Goal: Task Accomplishment & Management: Manage account settings

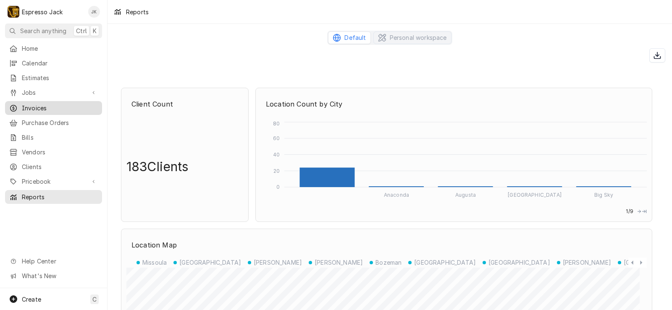
click at [35, 104] on span "Invoices" at bounding box center [60, 108] width 76 height 9
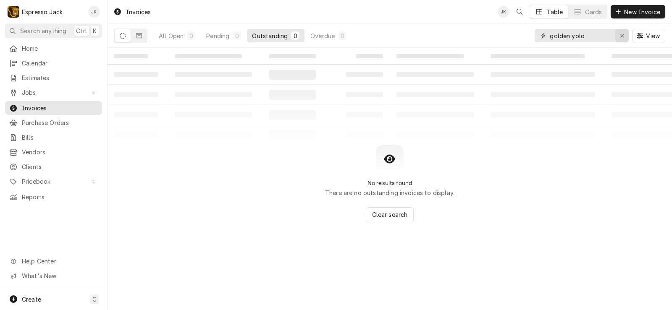
click at [624, 34] on icon "Erase input" at bounding box center [622, 36] width 5 height 6
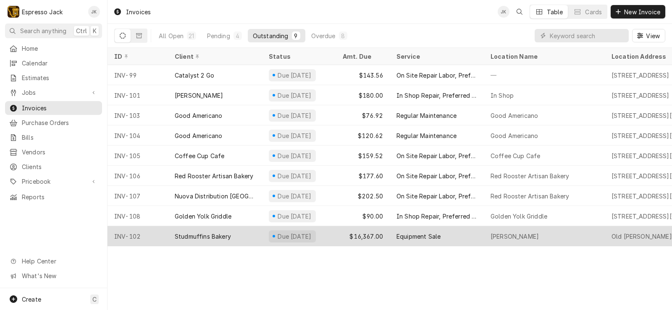
click at [212, 232] on div "Studmuffins Bakery" at bounding box center [203, 236] width 56 height 9
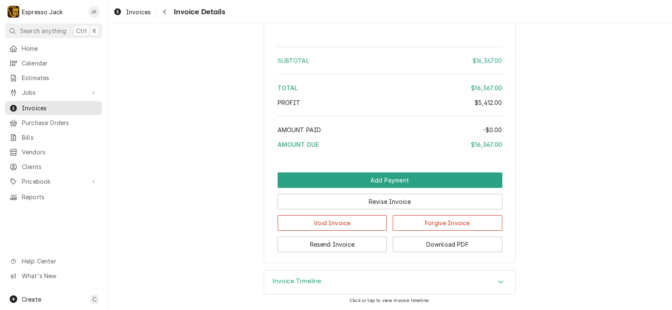
scroll to position [1220, 0]
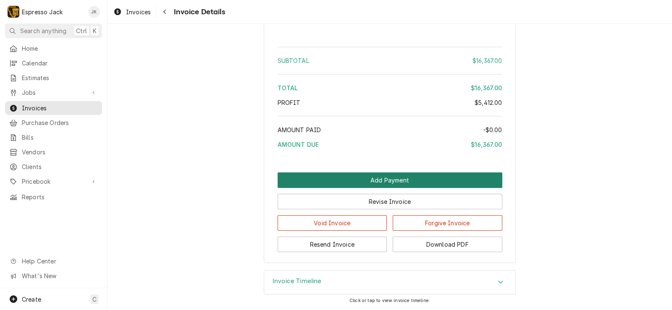
click at [414, 176] on button "Add Payment" at bounding box center [390, 181] width 225 height 16
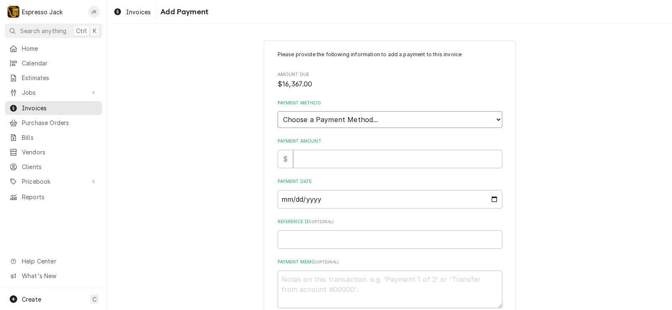
select select "2"
click at [278, 111] on select "Choose a Payment Method... Cash Check Credit/Debit Card ACH/eCheck Other" at bounding box center [390, 119] width 225 height 17
click at [322, 152] on input "Payment Amount" at bounding box center [397, 159] width 209 height 18
type textarea "x"
type input "1"
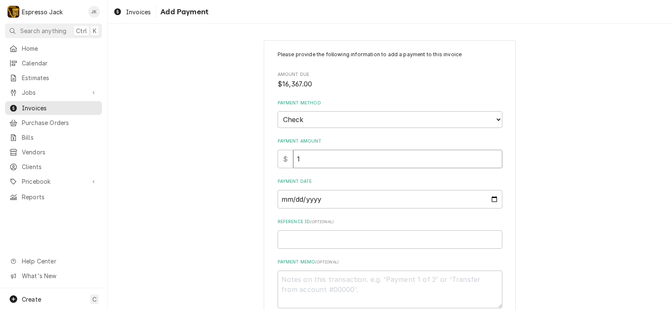
type textarea "x"
type input "16"
type textarea "x"
type input "163"
type textarea "x"
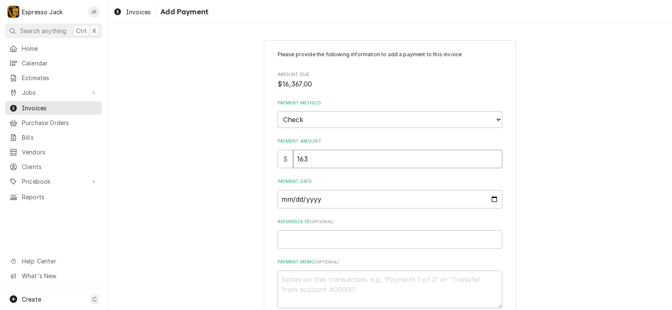
type input "1636"
type textarea "x"
type input "16367"
click at [489, 198] on input "Payment Date" at bounding box center [390, 199] width 225 height 18
type textarea "x"
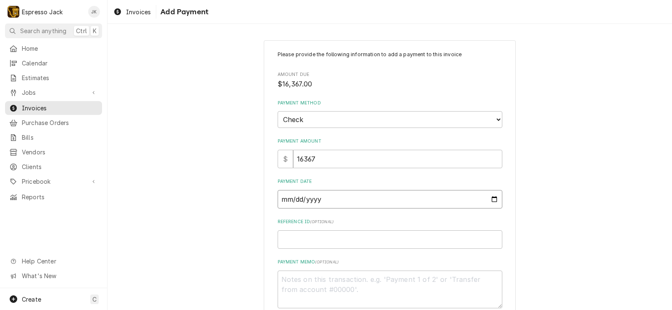
type input "2025-08-15"
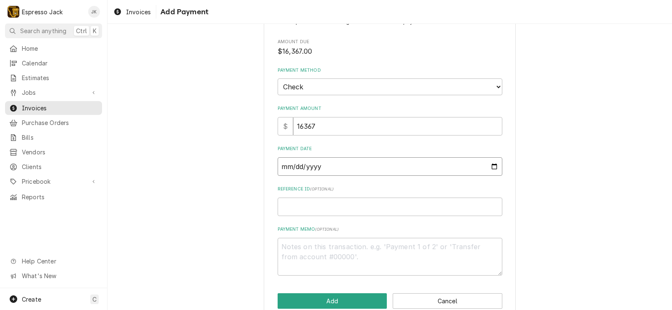
scroll to position [50, 0]
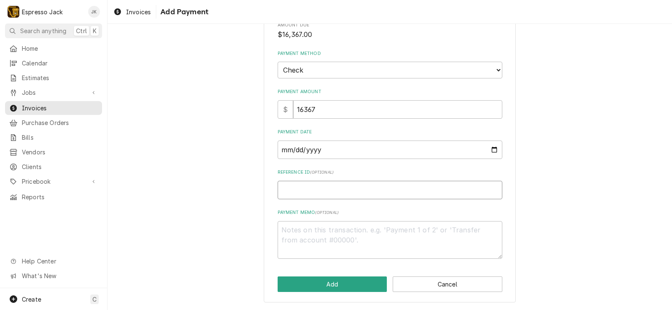
drag, startPoint x: 301, startPoint y: 184, endPoint x: 299, endPoint y: 190, distance: 6.2
click at [300, 184] on input "Reference ID ( optional )" at bounding box center [390, 190] width 225 height 18
type textarea "x"
type input "1"
type textarea "x"
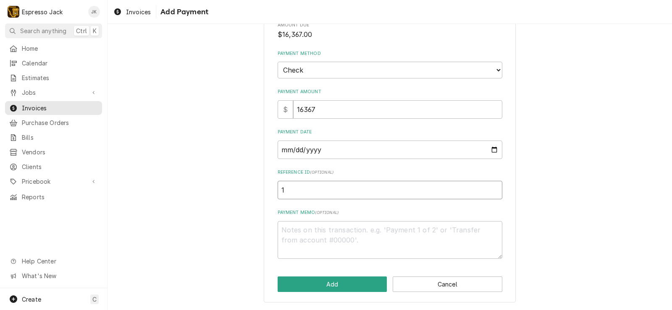
type input "11"
type textarea "x"
type input "116"
type textarea "x"
type input "1163"
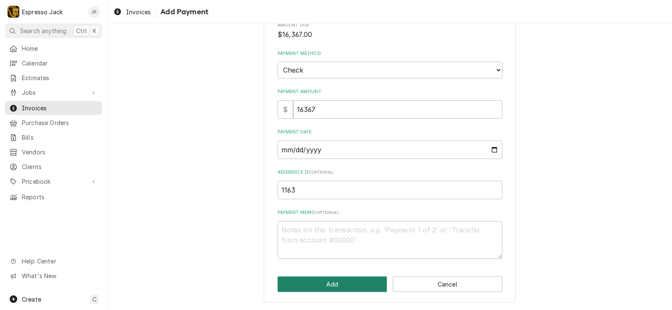
click at [328, 286] on button "Add" at bounding box center [333, 285] width 110 height 16
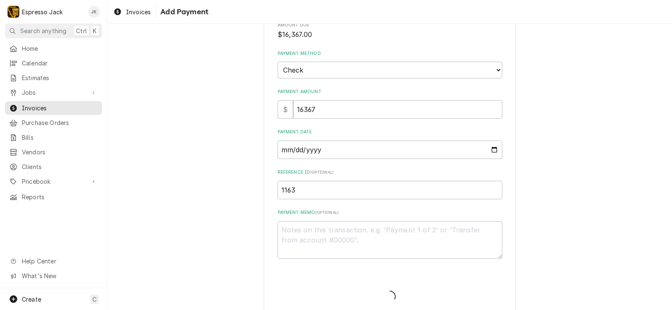
type textarea "x"
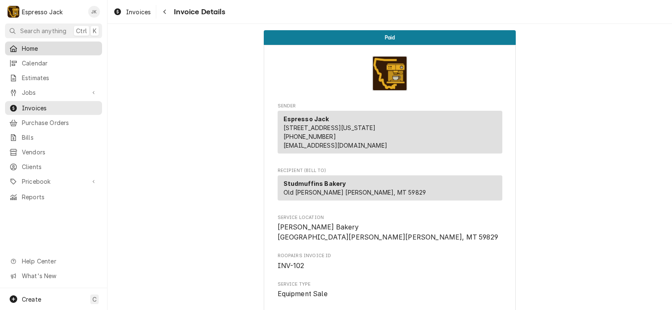
click at [27, 46] on span "Home" at bounding box center [60, 48] width 76 height 9
